Goal: Transaction & Acquisition: Purchase product/service

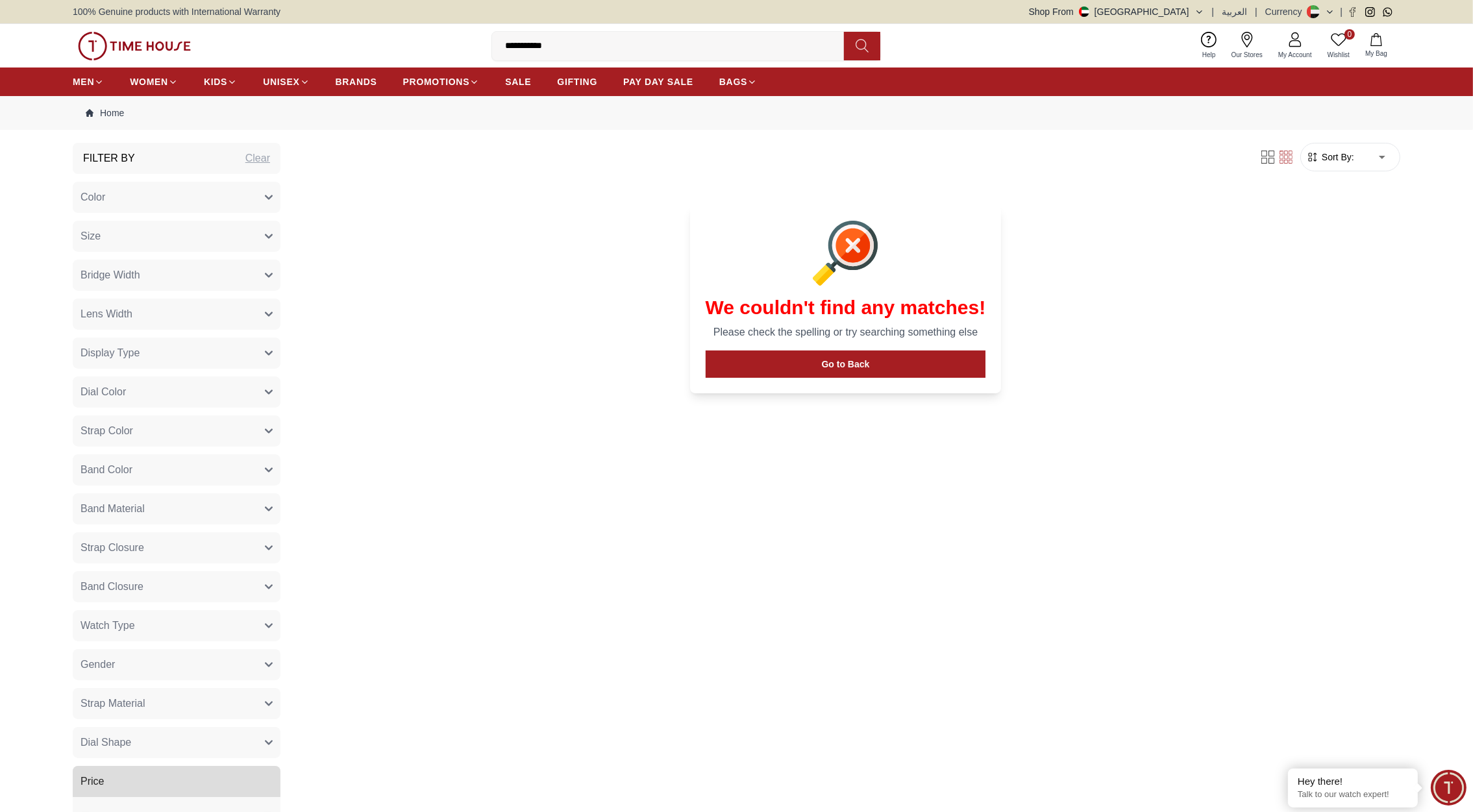
click at [150, 35] on img at bounding box center [134, 46] width 113 height 28
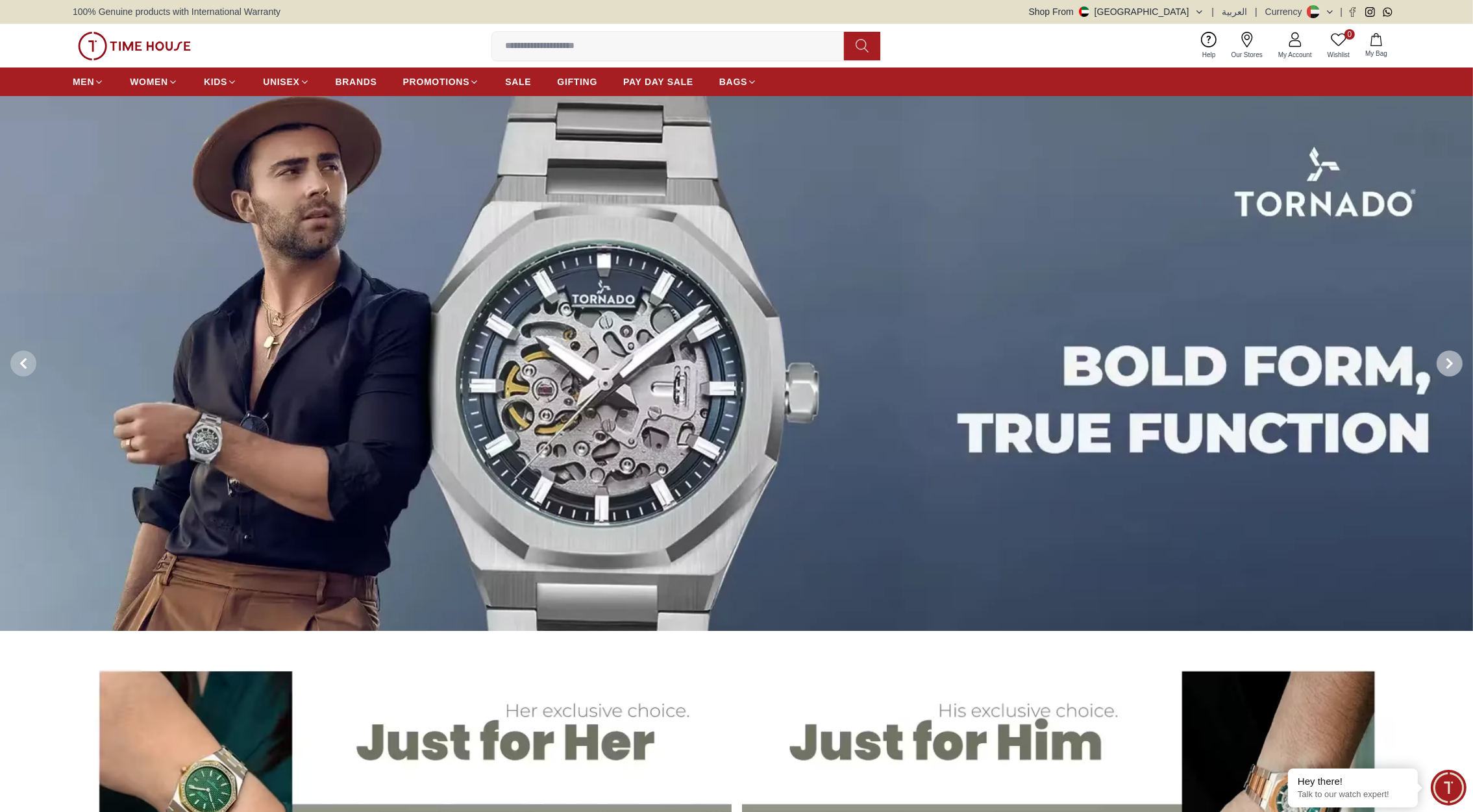
click at [1445, 364] on icon at bounding box center [1450, 364] width 11 height 11
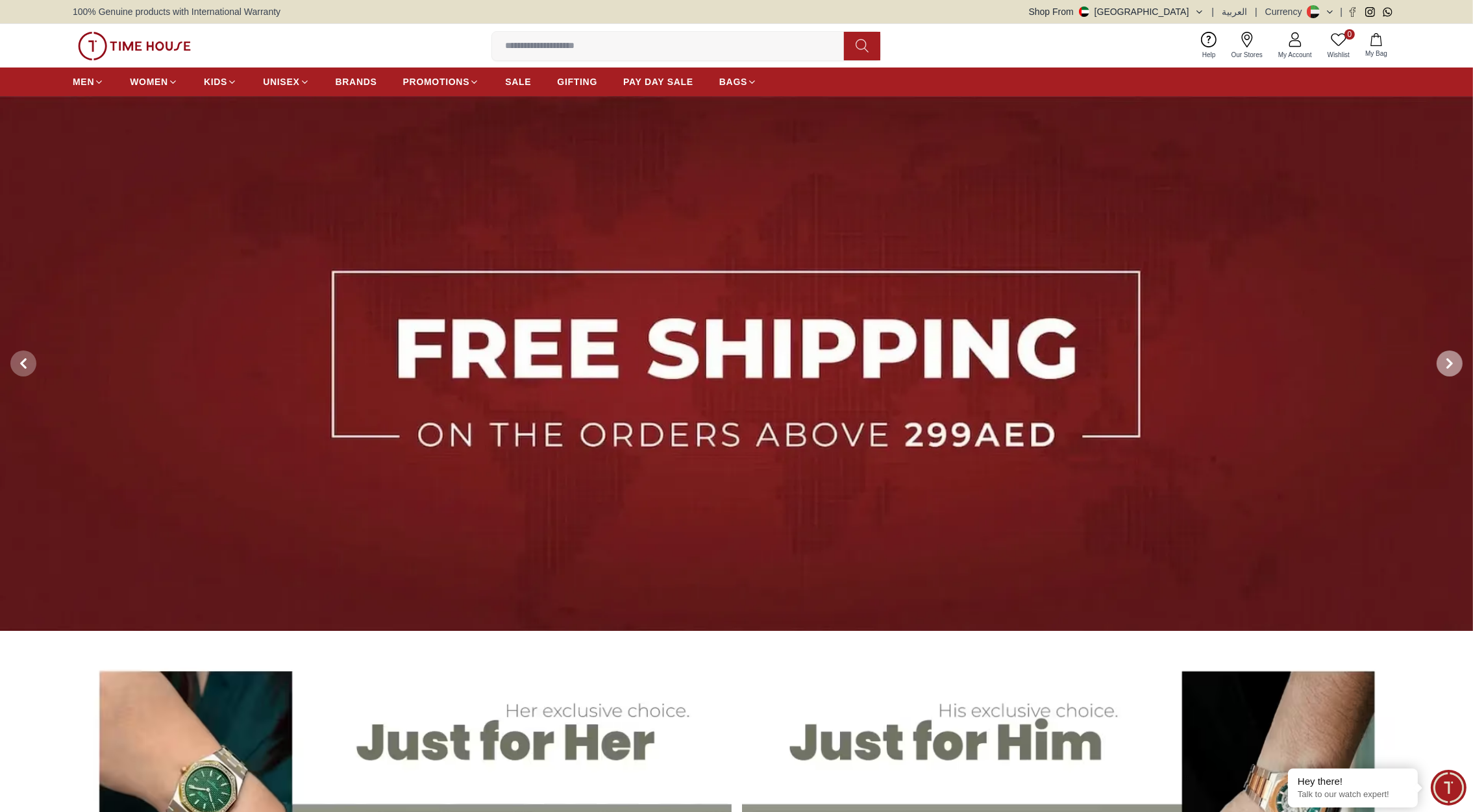
click at [1445, 362] on icon at bounding box center [1450, 364] width 11 height 11
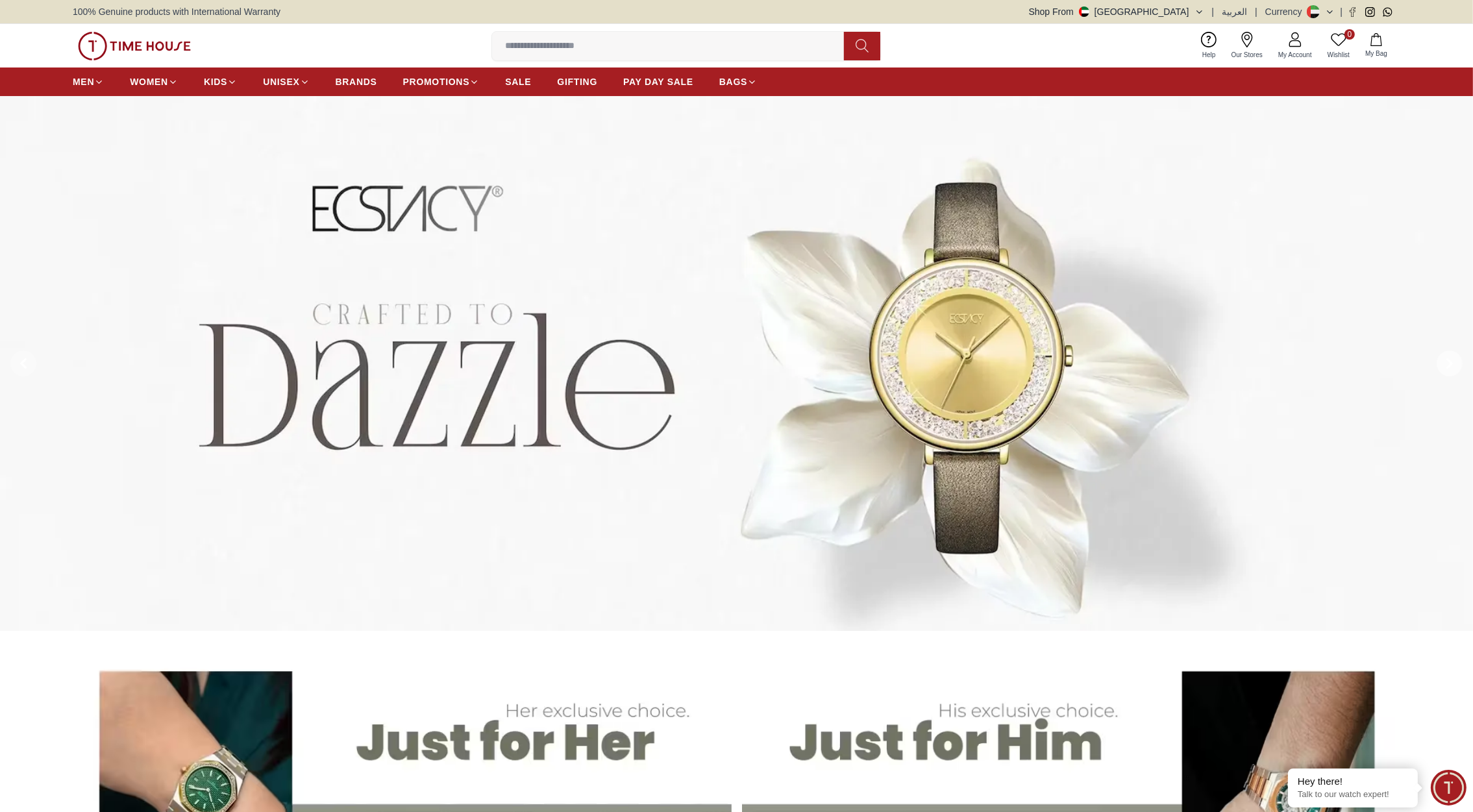
click at [1445, 362] on icon at bounding box center [1450, 364] width 11 height 11
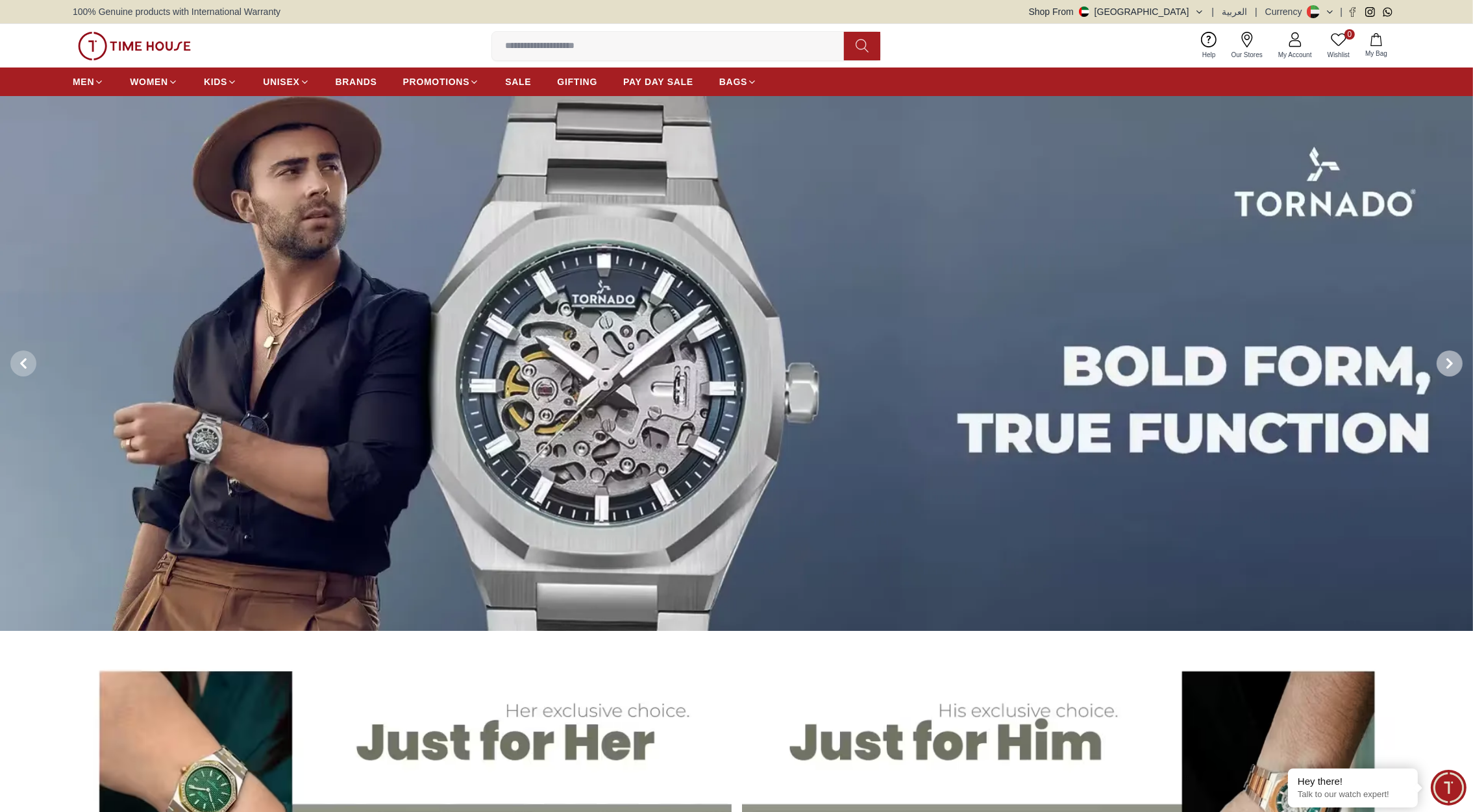
click at [1445, 362] on icon at bounding box center [1450, 364] width 11 height 11
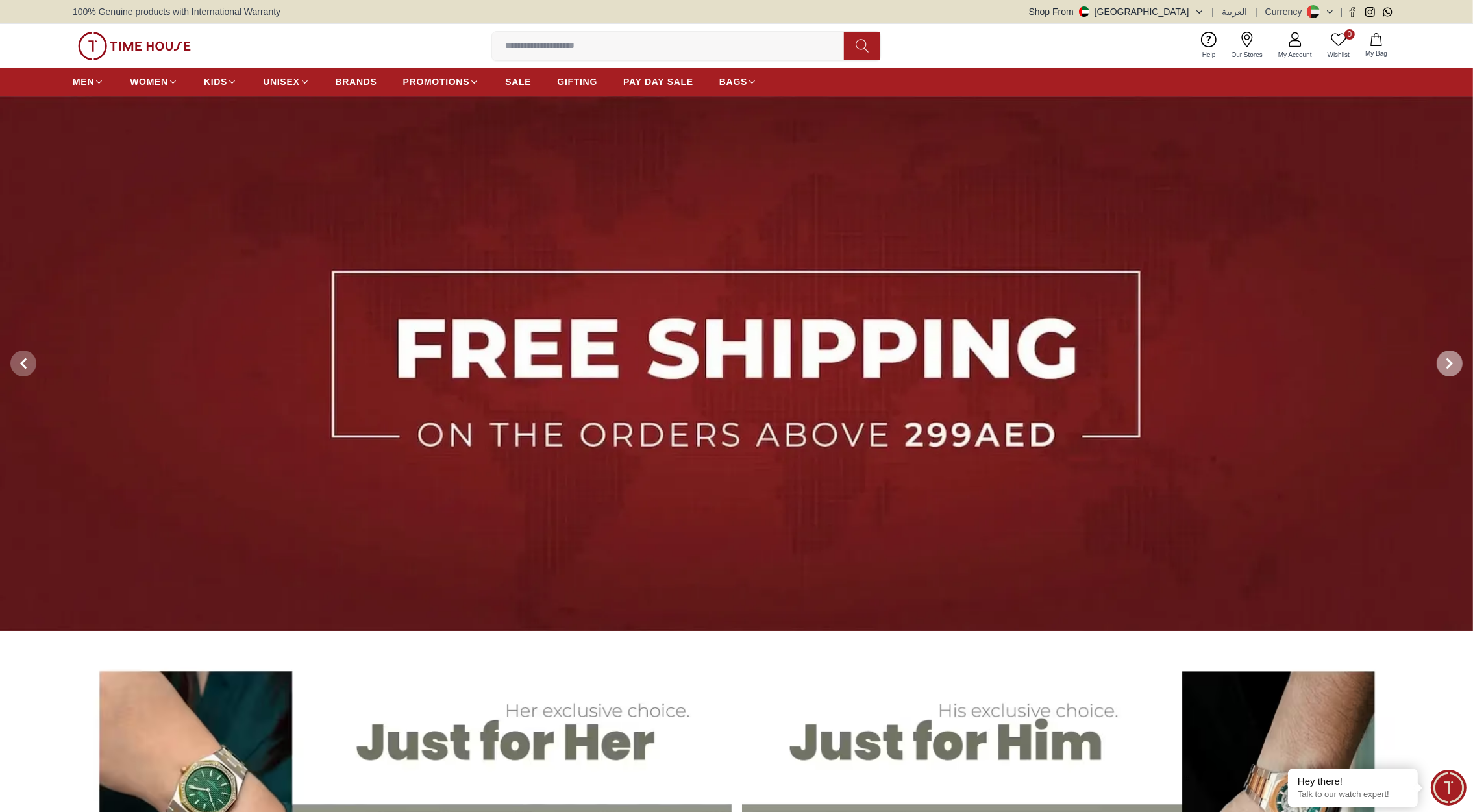
click at [1449, 361] on icon at bounding box center [1449, 364] width 4 height 8
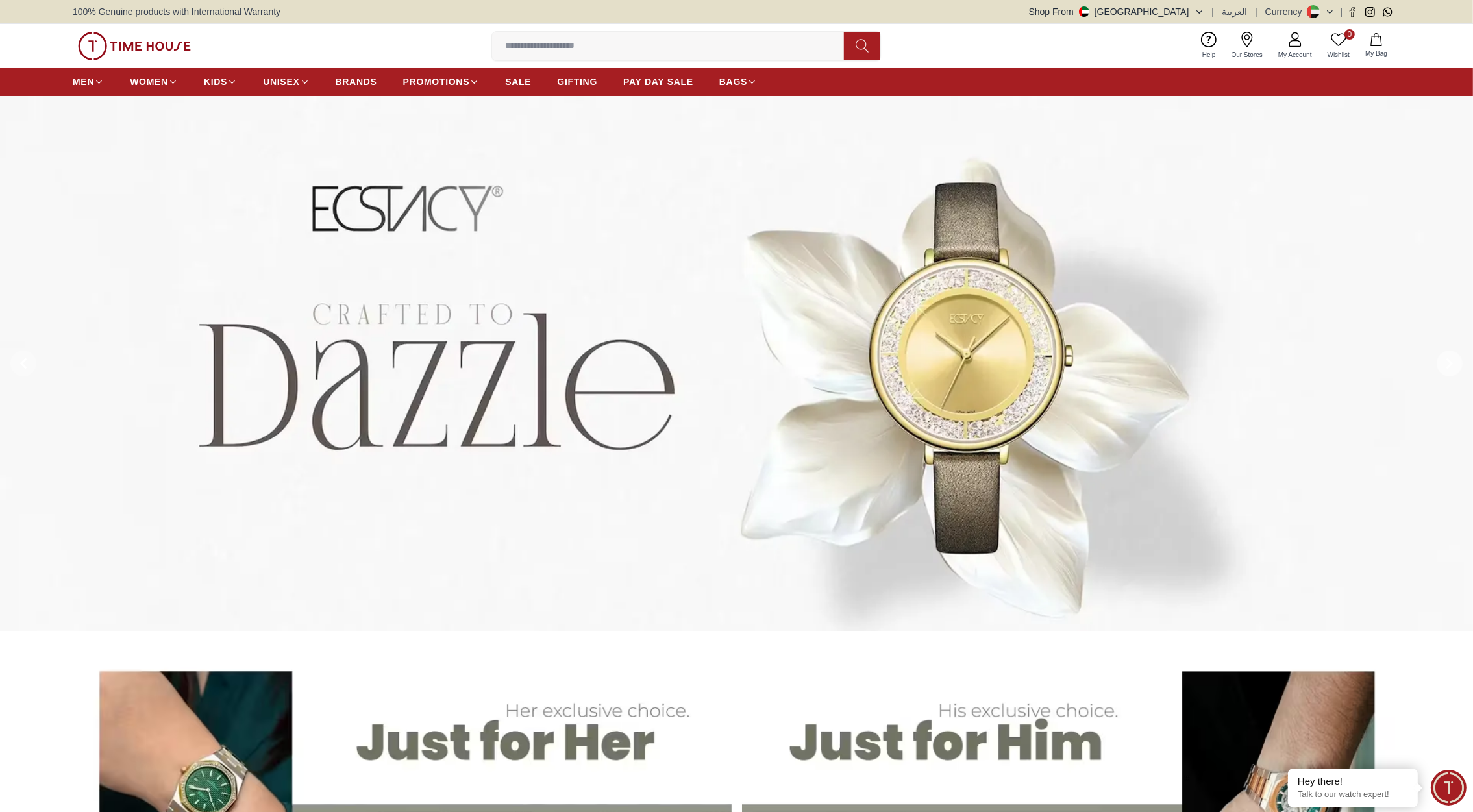
click at [1446, 364] on icon at bounding box center [1450, 364] width 11 height 11
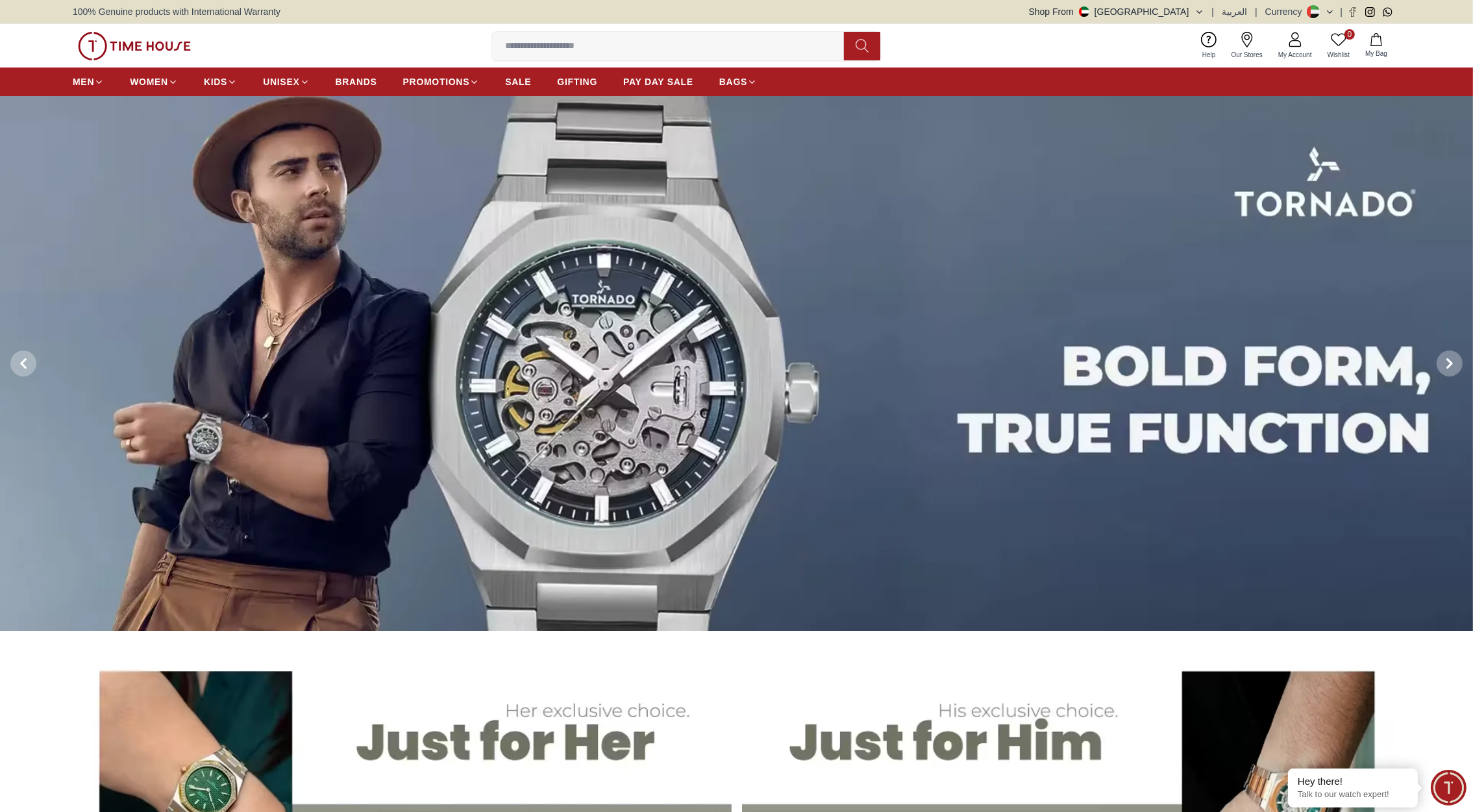
click at [1189, 16] on button "Shop From [GEOGRAPHIC_DATA]" at bounding box center [1117, 11] width 175 height 13
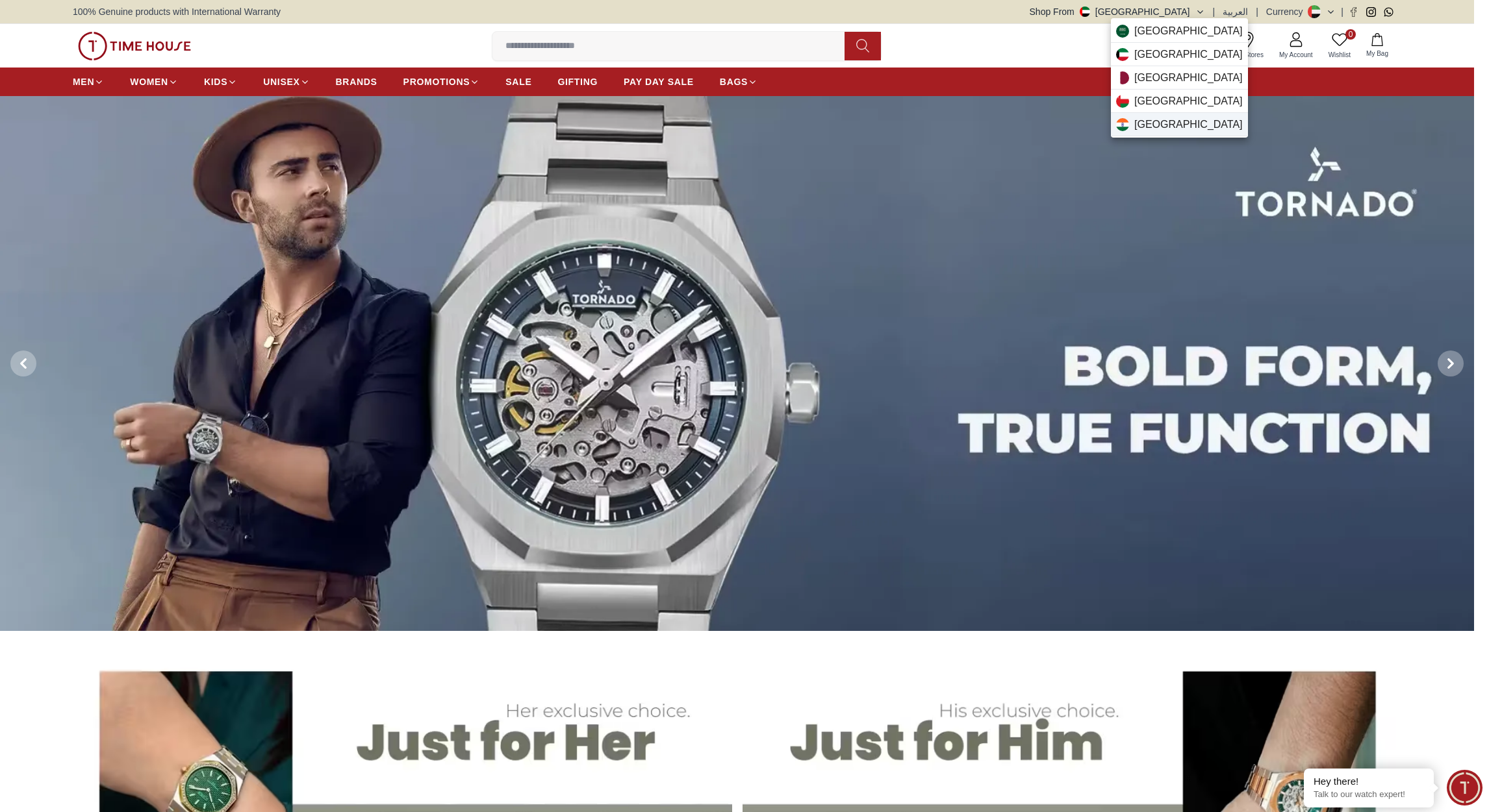
click at [1134, 124] on span "[GEOGRAPHIC_DATA]" at bounding box center [1188, 124] width 108 height 15
